Goal: Obtain resource: Obtain resource

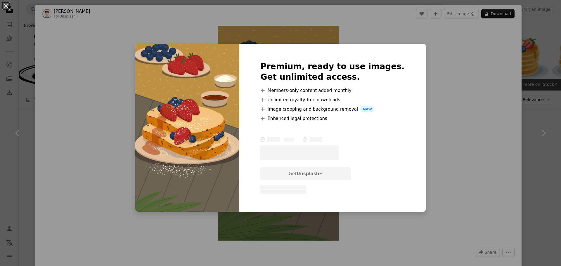
scroll to position [1782, 0]
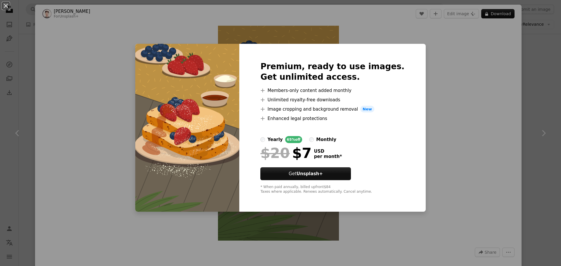
click at [462, 129] on div "An X shape Premium, ready to use images. Get unlimited access. A plus sign Memb…" at bounding box center [280, 133] width 561 height 266
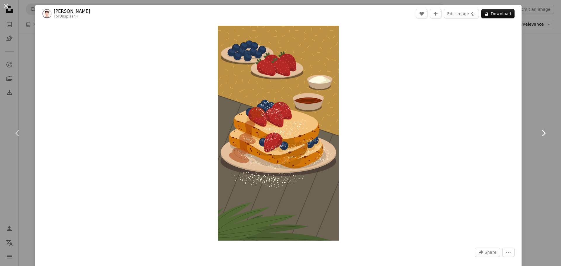
click at [541, 134] on icon "Chevron right" at bounding box center [543, 133] width 9 height 9
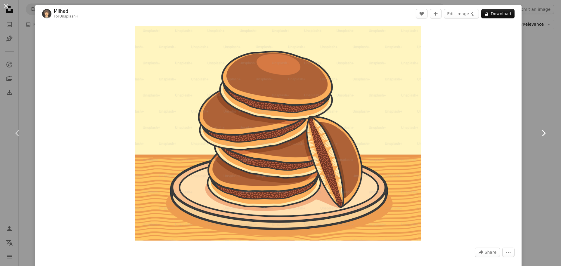
click at [541, 134] on icon "Chevron right" at bounding box center [543, 133] width 9 height 9
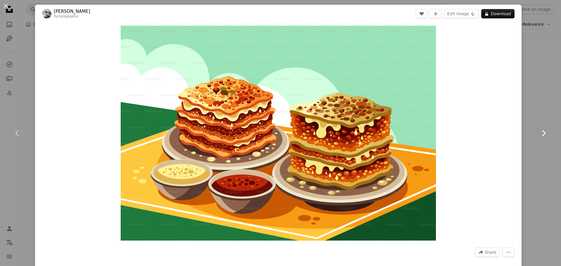
click at [541, 134] on icon "Chevron right" at bounding box center [543, 133] width 9 height 9
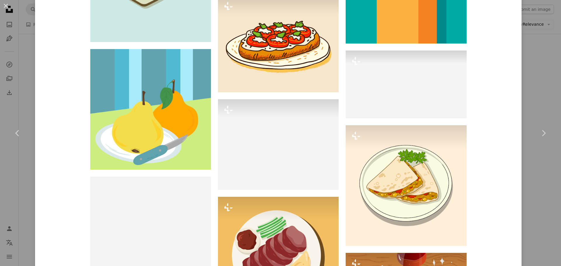
scroll to position [5315, 0]
